Goal: Task Accomplishment & Management: Manage account settings

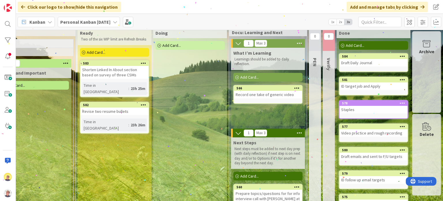
scroll to position [0, 325]
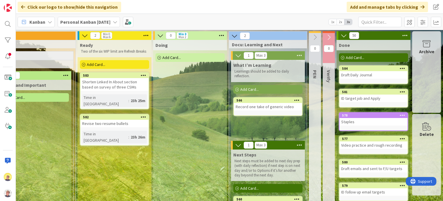
click at [260, 104] on div "Record one take of generic video" at bounding box center [268, 107] width 68 height 8
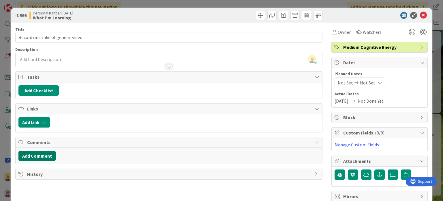
click at [40, 157] on button "Add Comment" at bounding box center [36, 155] width 37 height 10
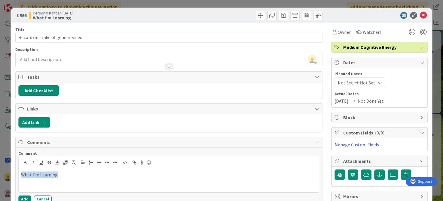
drag, startPoint x: 58, startPoint y: 175, endPoint x: 21, endPoint y: 175, distance: 37.2
click at [21, 175] on p "What I'm Learning" at bounding box center [169, 174] width 296 height 7
click at [24, 162] on icon "button" at bounding box center [25, 162] width 2 height 1
click at [68, 173] on p "What I'm Learning" at bounding box center [169, 174] width 296 height 7
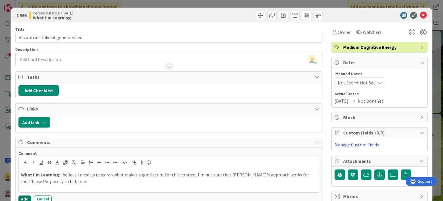
click at [25, 198] on button "Add" at bounding box center [24, 198] width 13 height 7
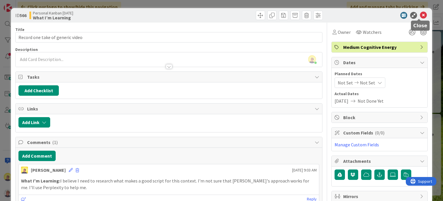
click at [421, 15] on icon at bounding box center [423, 15] width 7 height 7
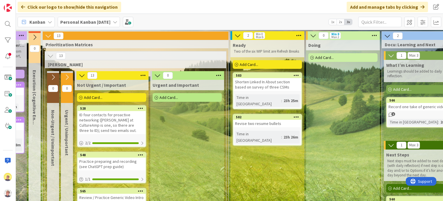
scroll to position [0, 167]
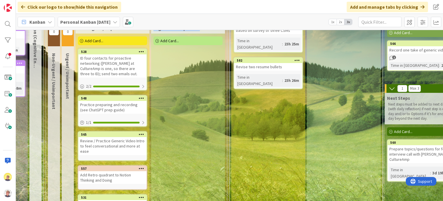
drag, startPoint x: 139, startPoint y: 194, endPoint x: 135, endPoint y: 193, distance: 4.1
click at [135, 193] on div "0 Non-Urgent / Unimportant 0 Urgent / Unimportant 13 Not Urgent / Important Add…" at bounding box center [136, 196] width 179 height 364
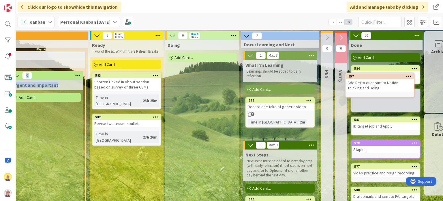
scroll to position [0, 325]
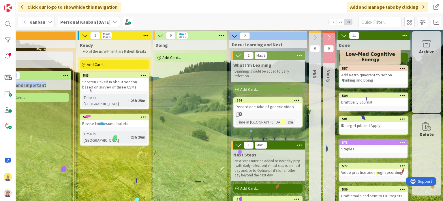
click at [365, 76] on div "Add Retro quadrant to Notion Thinking and Doing" at bounding box center [374, 77] width 68 height 13
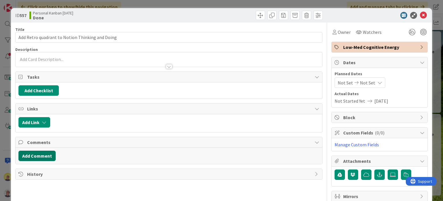
click at [45, 153] on button "Add Comment" at bounding box center [36, 155] width 37 height 10
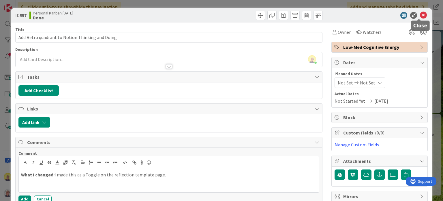
click at [420, 14] on icon at bounding box center [423, 15] width 7 height 7
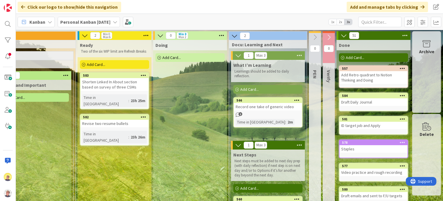
click at [365, 76] on div "Add Retro quadrant to Notion Thinking and Doing" at bounding box center [374, 77] width 68 height 13
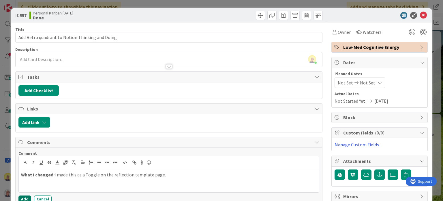
click at [26, 197] on button "Add" at bounding box center [24, 198] width 13 height 7
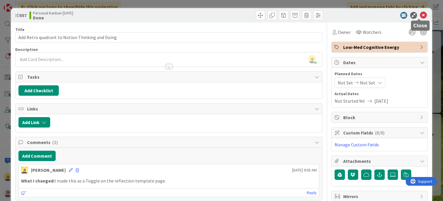
click at [420, 14] on icon at bounding box center [423, 15] width 7 height 7
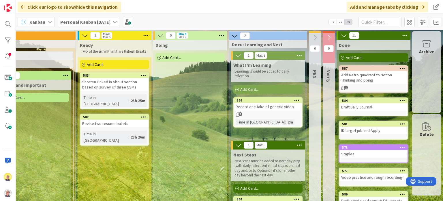
click at [176, 57] on span "Add Card..." at bounding box center [172, 57] width 18 height 5
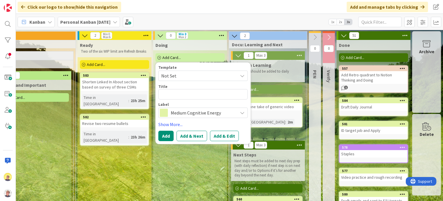
type textarea "x"
type textarea "S"
type textarea "x"
type textarea "St"
type textarea "x"
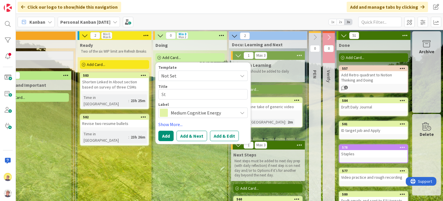
type textarea "Ste"
type textarea "x"
type textarea "Stel"
type textarea "x"
type textarea "[PERSON_NAME]"
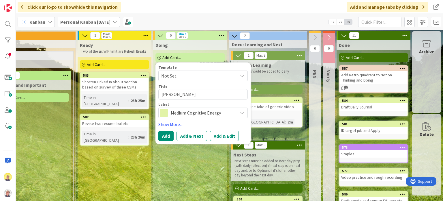
type textarea "x"
type textarea "Stellic"
type textarea "x"
type textarea "Stellic"
type textarea "x"
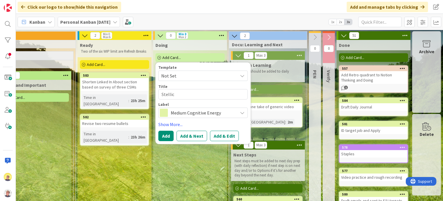
type textarea "Stellic E"
type textarea "x"
type textarea "Stellic Em"
type textarea "x"
type textarea "Stellic Ema"
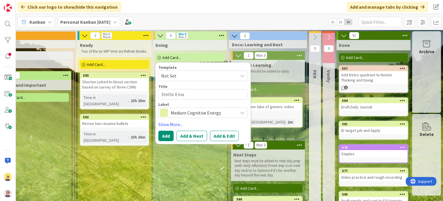
type textarea "x"
type textarea "Stellic Emai"
type textarea "x"
type textarea "Stellic Email"
type textarea "x"
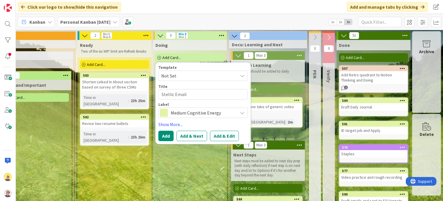
type textarea "Stellic Email"
type textarea "x"
type textarea "Stellic Email o"
type textarea "x"
type textarea "Stellic Email on"
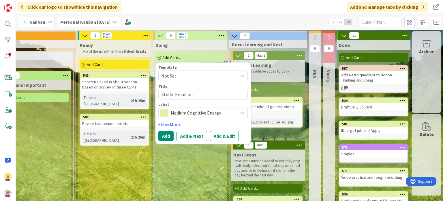
type textarea "x"
type textarea "Stellic Email o"
type textarea "x"
type textarea "Stellic Email"
type textarea "x"
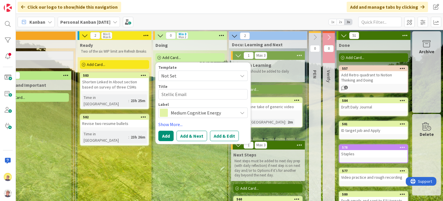
type textarea "Stellic Email O"
type textarea "x"
type textarea "Stellic Email ON"
type textarea "x"
type textarea "Stellic Email O"
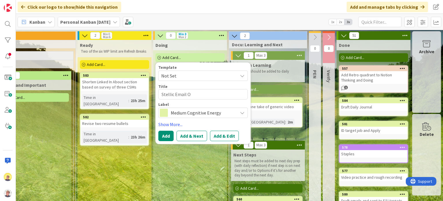
type textarea "x"
type textarea "Stellic Email One"
type textarea "x"
type textarea "Stellic Email One"
type textarea "x"
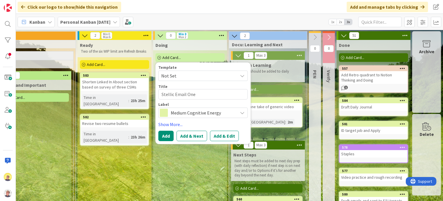
type textarea "Stellic Email One ("
type textarea "x"
type textarea "Stellic Email One (H"
type textarea "x"
type textarea "Stellic Email One (Hi"
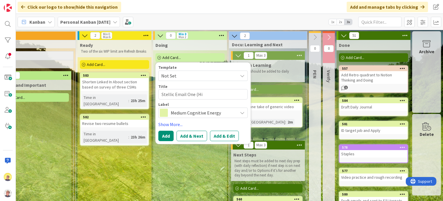
type textarea "x"
type textarea "Stellic Email One (High"
type textarea "x"
type textarea "Stellic Email One (High"
type textarea "x"
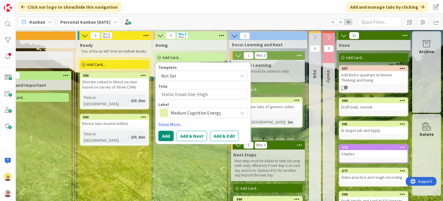
type textarea "Stellic Email One (High P"
type textarea "x"
type textarea "Stellic Email One (High Pr"
type textarea "x"
type textarea "Stellic Email One (High Pri"
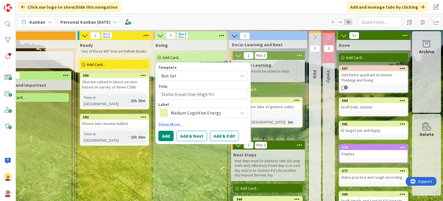
type textarea "x"
type textarea "Stellic Email One (High Prio"
type textarea "x"
type textarea "Stellic Email One (High Prior"
type textarea "x"
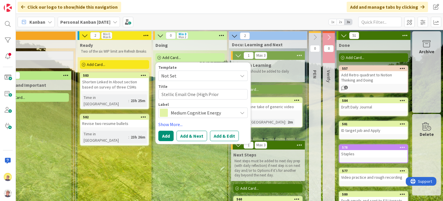
type textarea "Stellic Email One (High Priori"
type textarea "x"
type textarea "Stellic Email One (High Priorit"
type textarea "x"
type textarea "Stellic Email One (High Priority"
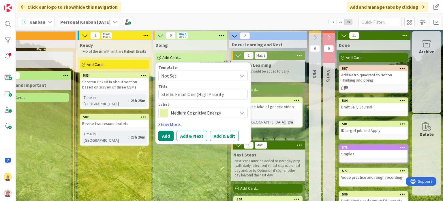
type textarea "x"
type textarea "Stellic Email One (High Priority)"
type textarea "x"
type textarea "Stellic Email One (High Priority"
type textarea "x"
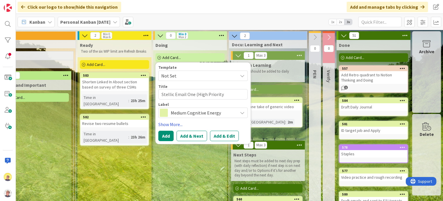
type textarea "Stellic Email One (High Priorit"
type textarea "x"
type textarea "Stellic Email One (High Priori"
type textarea "x"
type textarea "Stellic Email One (High Prior"
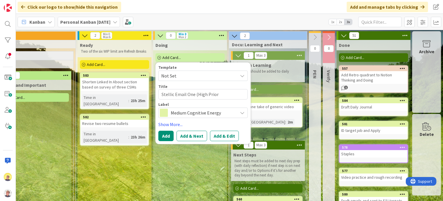
type textarea "x"
type textarea "Stellic Email One (High Prio"
type textarea "x"
type textarea "Stellic Email One (High Pri"
type textarea "x"
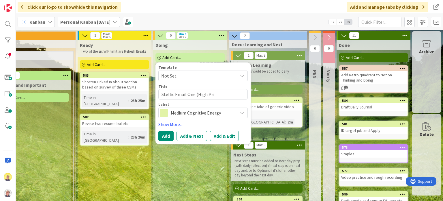
type textarea "Stellic Email One (High Pr"
type textarea "x"
type textarea "Stellic Email One (High P"
type textarea "x"
type textarea "Stellic Email One (High"
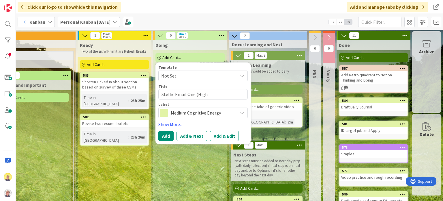
type textarea "x"
type textarea "Stellic Email One (High"
type textarea "x"
type textarea "Stellic Email One (Hig"
type textarea "x"
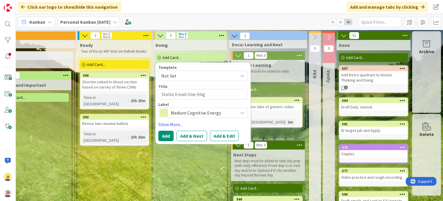
type textarea "Stellic Email One (Hi"
type textarea "x"
type textarea "Stellic Email One (H"
type textarea "x"
type textarea "Stellic Email One ("
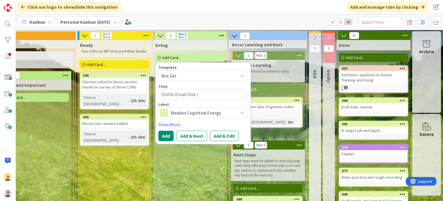
type textarea "x"
type textarea "Stellic Email One (I"
type textarea "x"
type textarea "Stellic Email One (I/"
type textarea "x"
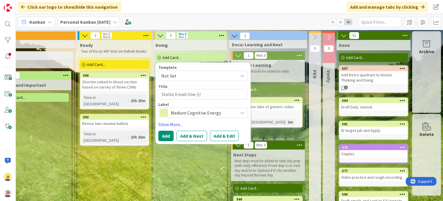
type textarea "Stellic Email One (I/U"
type textarea "x"
type textarea "Stellic Email One (I/U)"
click at [163, 139] on button "Add" at bounding box center [165, 135] width 15 height 10
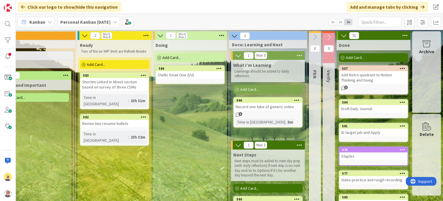
click at [171, 78] on div "Stellic Email One (I/U)" at bounding box center [190, 75] width 68 height 8
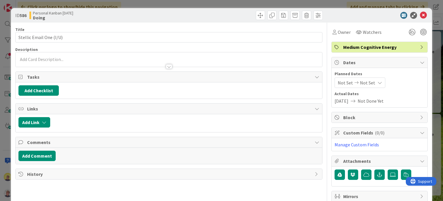
click at [346, 47] on span "Medium Cognitive Energy" at bounding box center [381, 47] width 74 height 7
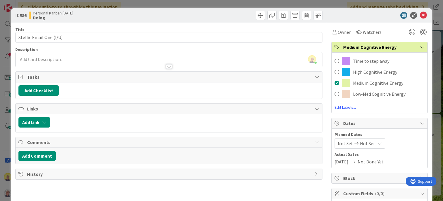
click at [348, 73] on div "High Cognitive Energy" at bounding box center [380, 71] width 96 height 11
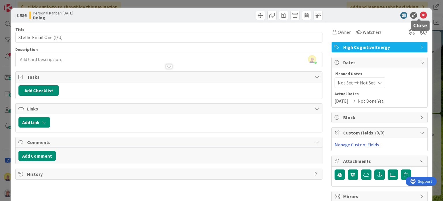
click at [420, 15] on icon at bounding box center [423, 15] width 7 height 7
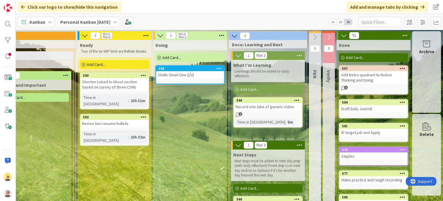
click at [169, 56] on span "Add Card..." at bounding box center [172, 57] width 18 height 5
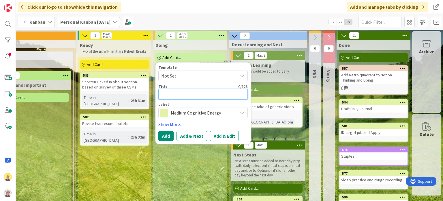
type textarea "x"
type textarea "F"
type textarea "x"
type textarea "Fo"
type textarea "x"
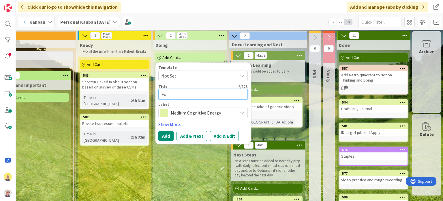
type textarea "F"
type textarea "x"
type textarea "I"
type textarea "x"
type textarea "ID"
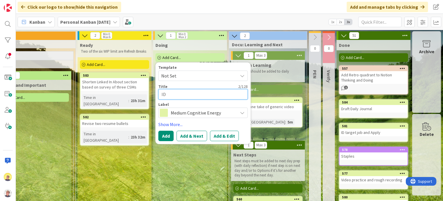
type textarea "x"
type textarea "ID"
type textarea "x"
type textarea "ID F"
type textarea "x"
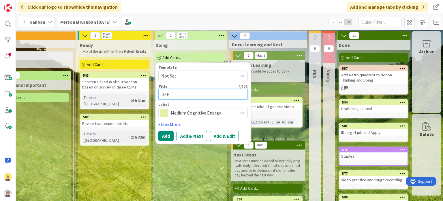
type textarea "ID F?"
type textarea "x"
type textarea "ID F?U"
type textarea "x"
type textarea "ID F?"
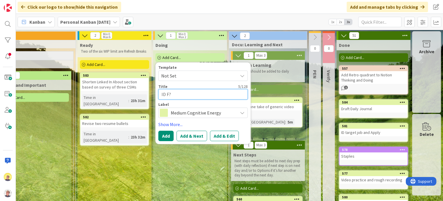
type textarea "x"
type textarea "ID F"
type textarea "x"
type textarea "ID F/"
type textarea "x"
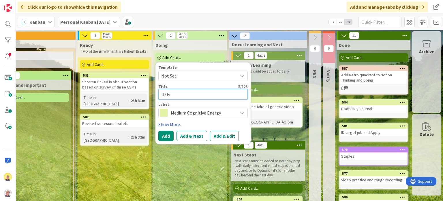
type textarea "ID F/U"
type textarea "x"
type textarea "ID F/Us"
type textarea "x"
type textarea "ID F/Us"
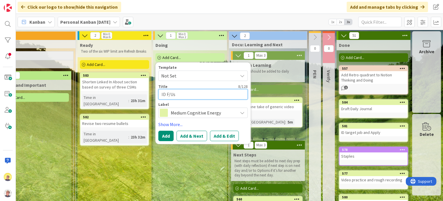
type textarea "x"
type textarea "ID F/Us a"
type textarea "x"
type textarea "ID F/Us an"
type textarea "x"
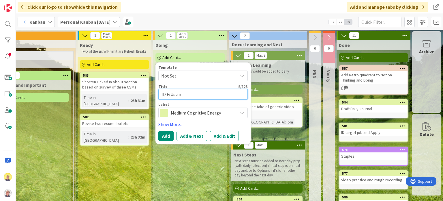
type textarea "ID F/Us and"
type textarea "x"
type textarea "ID F/Us and"
type textarea "x"
type textarea "ID F/Us and"
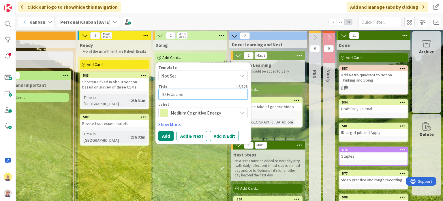
type textarea "x"
type textarea "ID F/Us an"
type textarea "x"
type textarea "ID F/Us a"
type textarea "x"
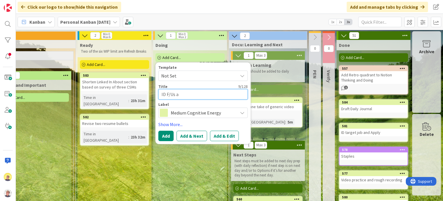
type textarea "ID F/Us"
type textarea "x"
type textarea "ID F/Us ,"
type textarea "x"
type textarea "ID F/Us ,"
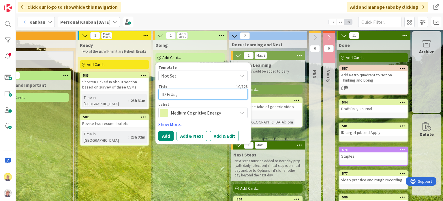
type textarea "x"
type textarea "ID F/Us , d"
type textarea "x"
type textarea "ID F/Us , dr"
type textarea "x"
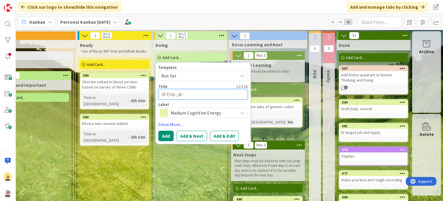
type textarea "ID F/Us , dra"
type textarea "x"
type textarea "ID F/Us , draf"
type textarea "x"
type textarea "ID F/Us , draft"
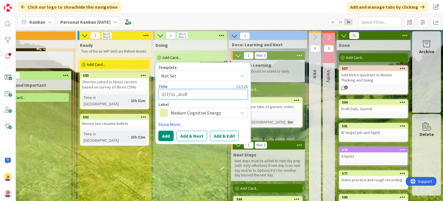
type textarea "x"
type textarea "ID F/Us , draft"
type textarea "x"
type textarea "ID F/Us , draft a"
type textarea "x"
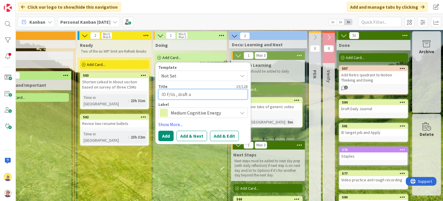
type textarea "ID F/Us , draft an"
type textarea "x"
type textarea "ID F/Us , draft and"
type textarea "x"
type textarea "ID F/Us , draft and"
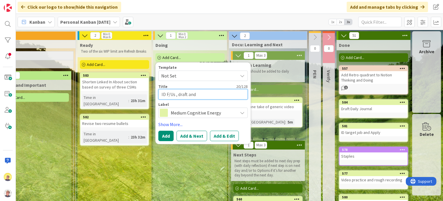
type textarea "x"
type textarea "ID F/Us , draft and"
type textarea "x"
type textarea "ID F/Us , draft an"
type textarea "x"
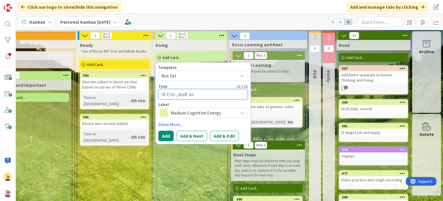
type textarea "ID F/Us , draft a"
type textarea "x"
type textarea "ID F/Us , draft"
type textarea "x"
type textarea "ID F/Us , draft"
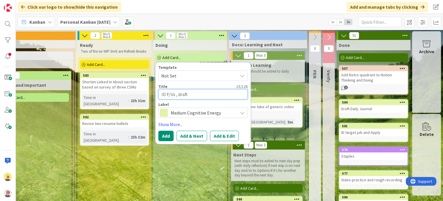
type textarea "x"
type textarea "ID F/Us , draft,"
type textarea "x"
type textarea "ID F/Us , draft,"
type textarea "x"
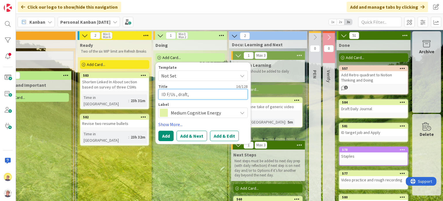
type textarea "ID F/Us , draft, a"
type textarea "x"
type textarea "ID F/Us , draft, and"
type textarea "x"
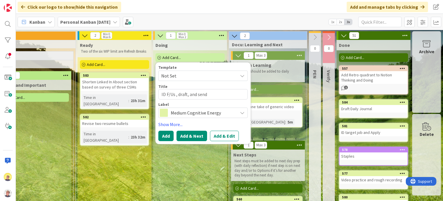
click at [188, 139] on button "Add & Next" at bounding box center [192, 135] width 31 height 10
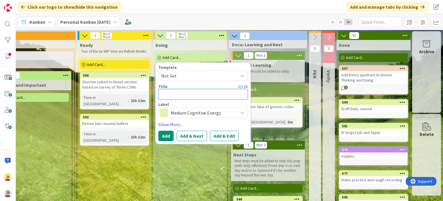
click at [177, 97] on textarea at bounding box center [202, 94] width 89 height 10
click at [87, 64] on span "Add Card..." at bounding box center [96, 64] width 18 height 5
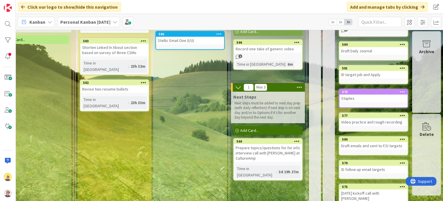
scroll to position [0, 325]
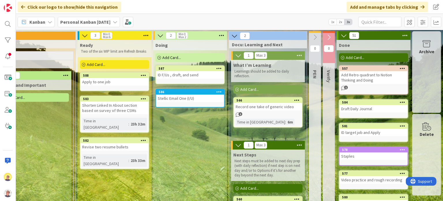
click at [111, 63] on div "Add Card..." at bounding box center [114, 64] width 69 height 9
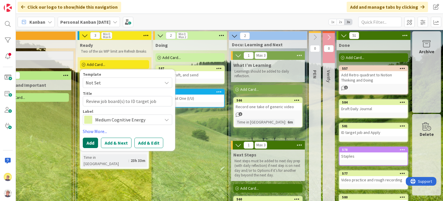
click at [83, 140] on button "Add" at bounding box center [90, 142] width 15 height 10
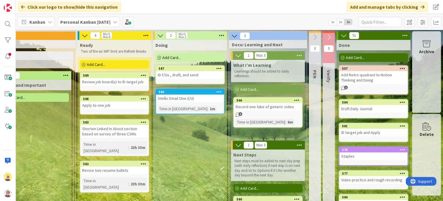
click at [103, 62] on div "Add Card..." at bounding box center [114, 64] width 69 height 9
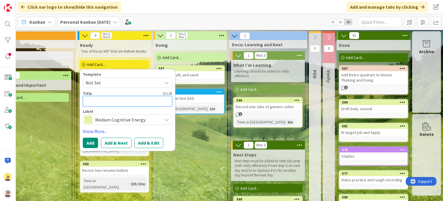
paste textarea "Run research question on the video intro script (Perplexity)"
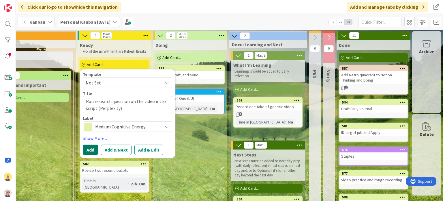
click at [85, 151] on button "Add" at bounding box center [90, 149] width 15 height 10
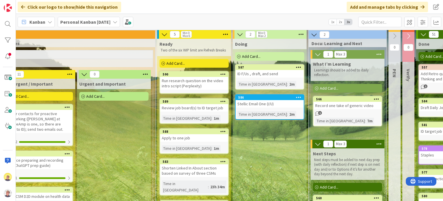
scroll to position [0, 242]
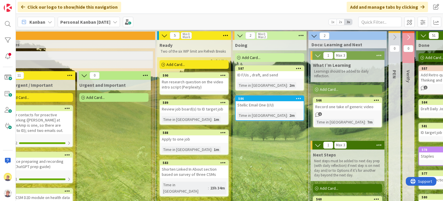
click at [275, 77] on div "ID F/Us , draft, and send" at bounding box center [270, 75] width 68 height 8
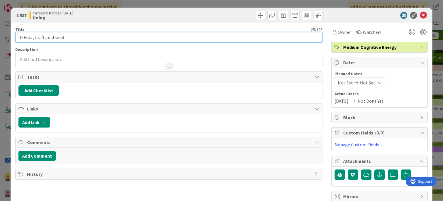
drag, startPoint x: 69, startPoint y: 38, endPoint x: 9, endPoint y: 35, distance: 60.4
click at [9, 35] on div "ID 587 Personal Kanban [DATE] Doing Title 25 / 128 ID F/Us , draft, and send De…" at bounding box center [221, 100] width 443 height 201
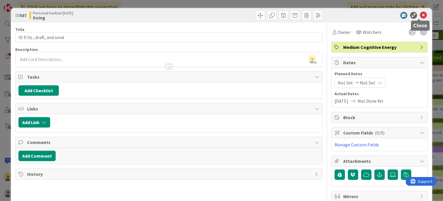
click at [420, 15] on icon at bounding box center [423, 15] width 7 height 7
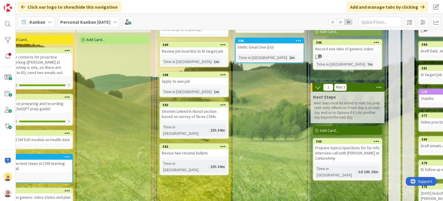
scroll to position [29, 242]
